Goal: Information Seeking & Learning: Learn about a topic

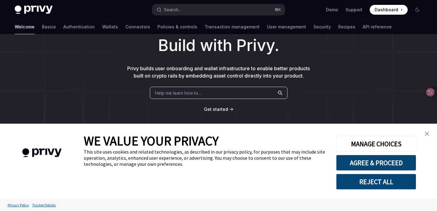
scroll to position [36, 0]
click at [427, 135] on img "close banner" at bounding box center [427, 134] width 4 height 4
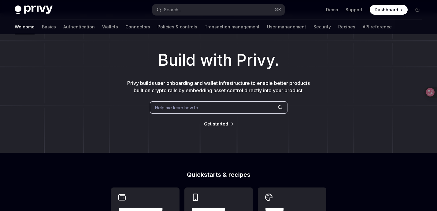
scroll to position [0, 0]
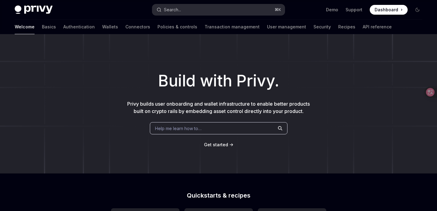
click at [212, 11] on button "Search... ⌘ K" at bounding box center [218, 9] width 133 height 11
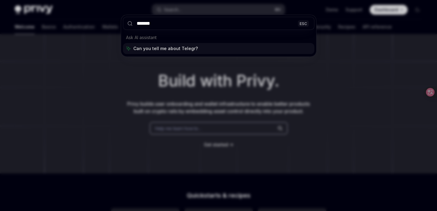
type input "********"
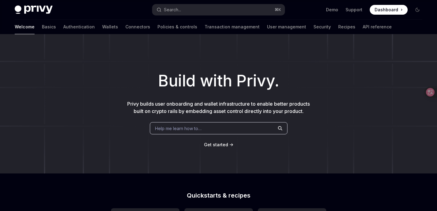
type textarea "*"
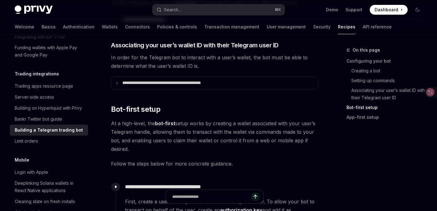
scroll to position [405, 0]
